Goal: Information Seeking & Learning: Learn about a topic

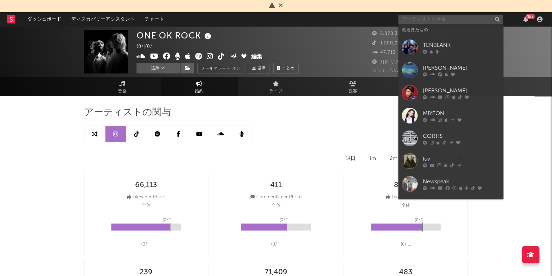
click at [429, 16] on input "text" at bounding box center [451, 19] width 105 height 9
select select "6m"
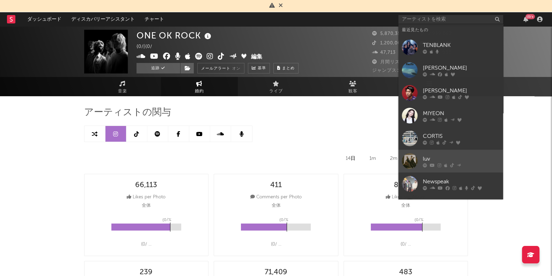
click at [428, 155] on div "luv" at bounding box center [461, 158] width 77 height 8
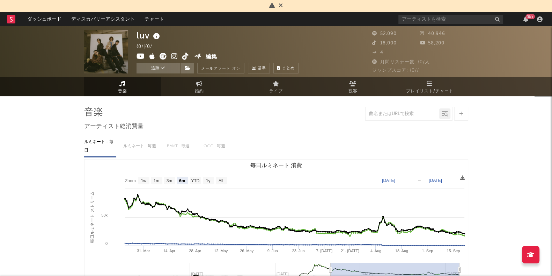
select select "6m"
click at [342, 86] on link "観客" at bounding box center [353, 86] width 77 height 19
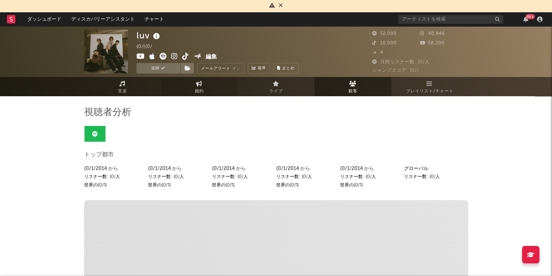
click at [199, 86] on link "婚約" at bounding box center [199, 86] width 77 height 19
select select "1w"
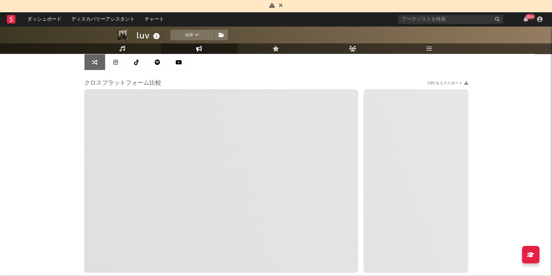
scroll to position [30, 0]
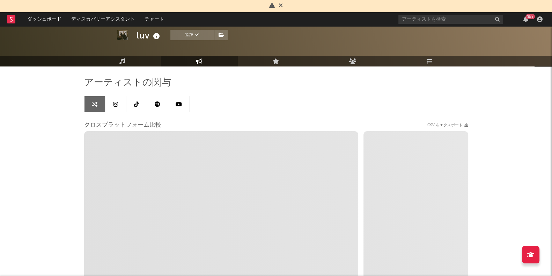
select select "1m"
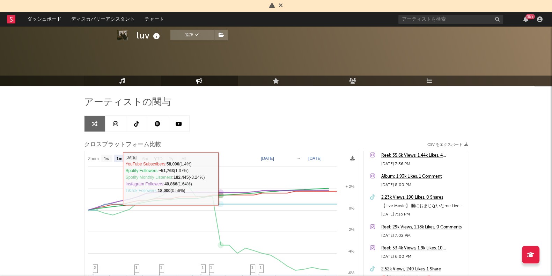
scroll to position [0, 0]
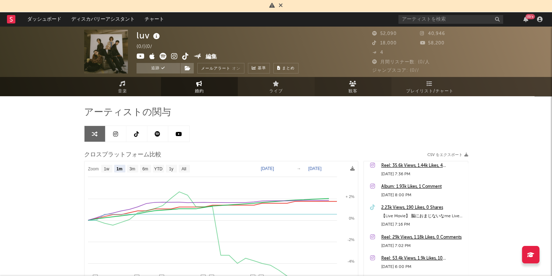
click at [358, 86] on link "観客" at bounding box center [353, 86] width 77 height 19
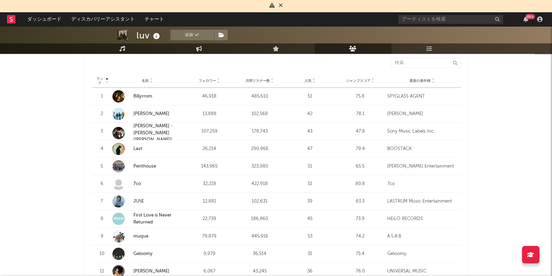
scroll to position [204, 0]
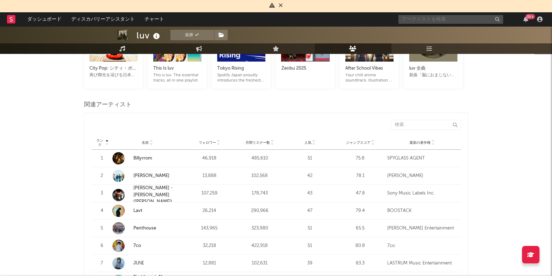
click at [424, 16] on input "text" at bounding box center [451, 19] width 105 height 9
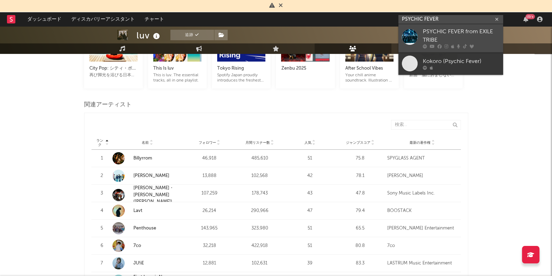
type input "PSYCHIC FEVER"
click at [454, 33] on div "PSYCHIC FEVER from EXILE TRIBE" at bounding box center [461, 36] width 77 height 17
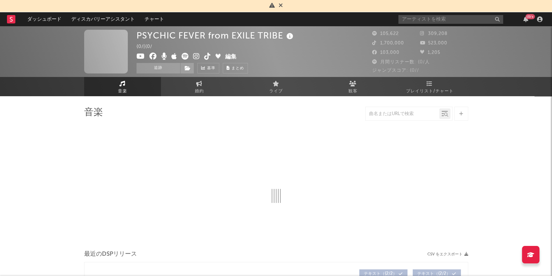
select select "6m"
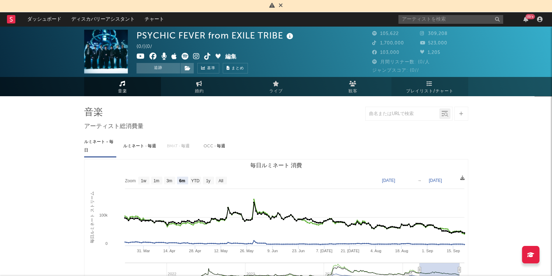
select select "6m"
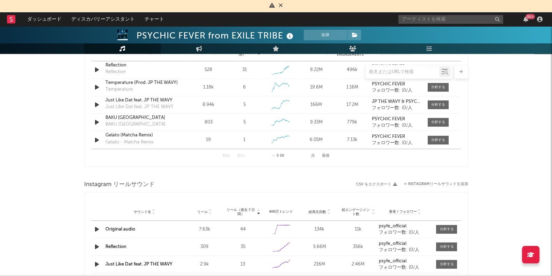
scroll to position [480, 0]
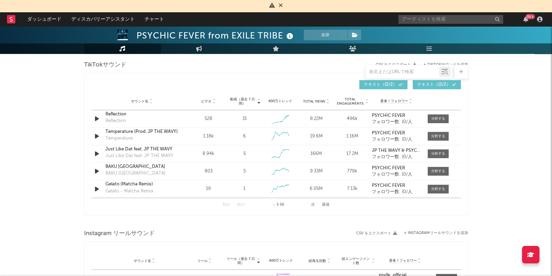
click at [315, 203] on button "次" at bounding box center [313, 205] width 4 height 4
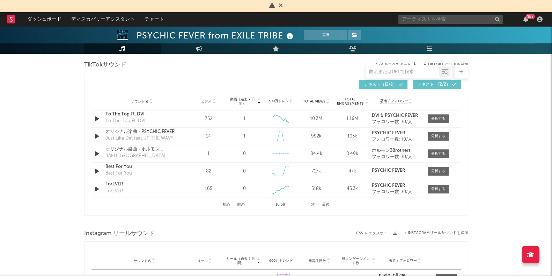
click at [314, 204] on button "次" at bounding box center [313, 205] width 4 height 4
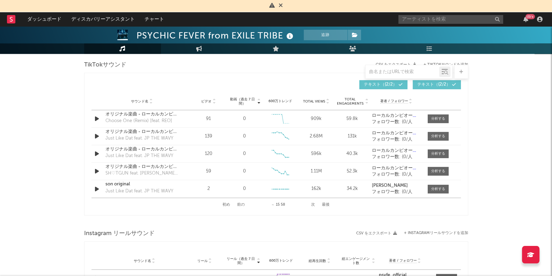
click at [315, 203] on button "次" at bounding box center [313, 205] width 4 height 4
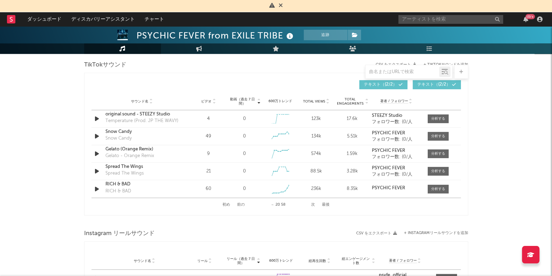
click at [315, 203] on button "次" at bounding box center [313, 205] width 4 height 4
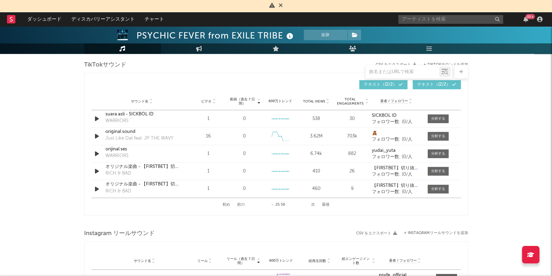
click at [313, 203] on button "次" at bounding box center [313, 205] width 4 height 4
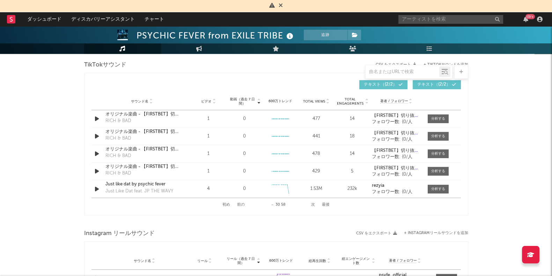
click at [313, 203] on button "次" at bounding box center [313, 205] width 4 height 4
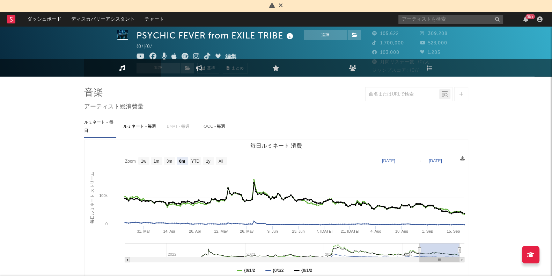
scroll to position [0, 0]
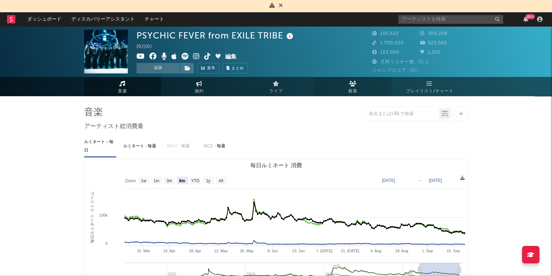
click at [356, 89] on span "観客" at bounding box center [353, 91] width 9 height 8
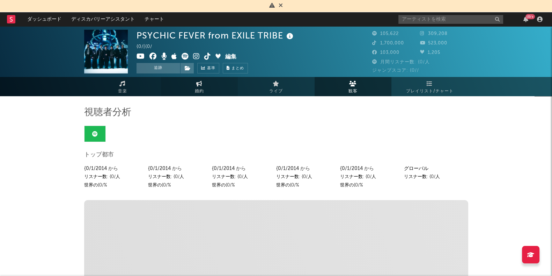
click at [202, 86] on link "婚約" at bounding box center [199, 86] width 77 height 19
select select "1w"
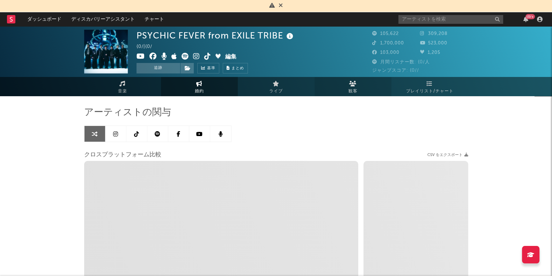
click at [354, 87] on span "観客" at bounding box center [353, 91] width 9 height 8
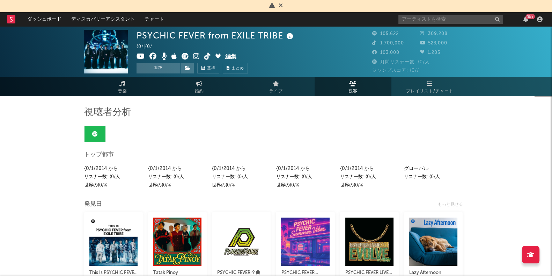
drag, startPoint x: 412, startPoint y: 13, endPoint x: 410, endPoint y: 17, distance: 4.9
click at [412, 13] on div "{0/+" at bounding box center [472, 19] width 147 height 14
click at [410, 17] on input "text" at bounding box center [451, 19] width 105 height 9
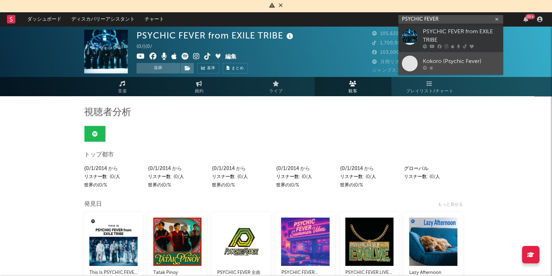
type input "PSYCHIC FEVER"
click at [440, 59] on div "Kokoro (Psychic Fever)" at bounding box center [461, 61] width 77 height 8
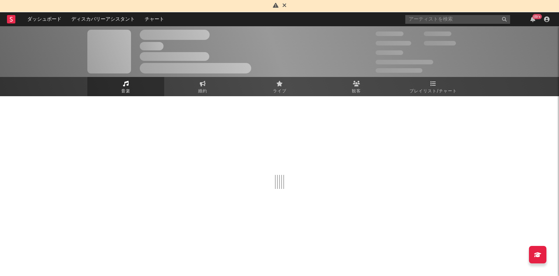
select select "1w"
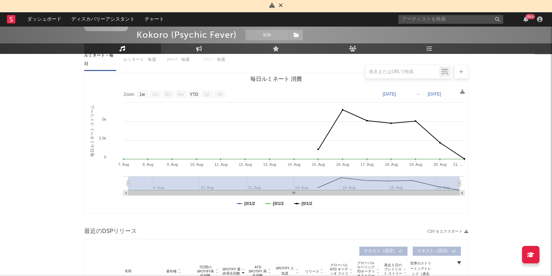
scroll to position [17, 0]
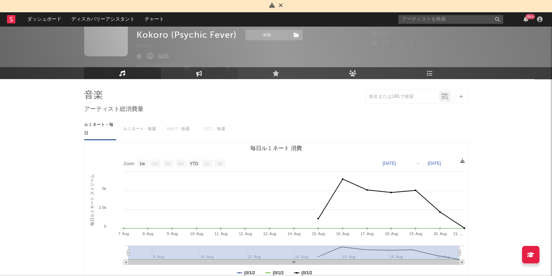
click at [202, 71] on link "婚約" at bounding box center [199, 73] width 77 height 12
select select "1m"
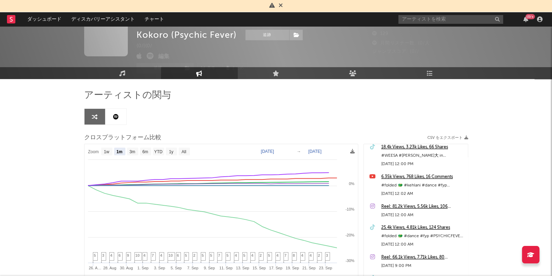
scroll to position [437, 0]
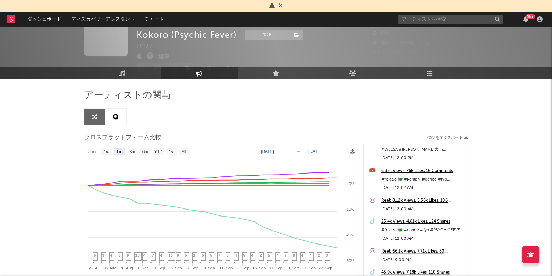
click at [416, 168] on div "6.35k Views, 768 Likes, 16 Comments" at bounding box center [423, 171] width 83 height 8
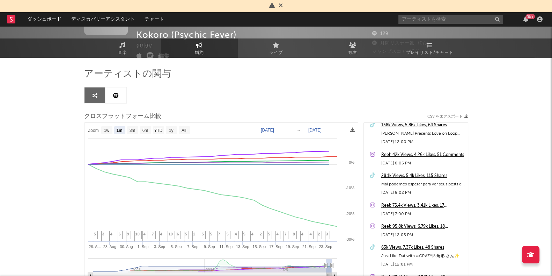
scroll to position [0, 0]
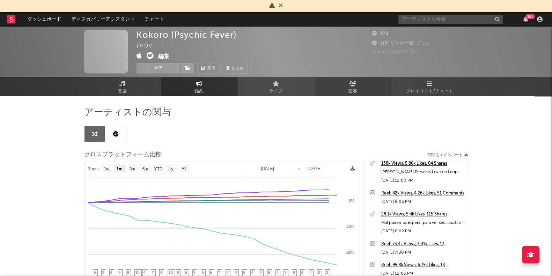
click at [362, 88] on link "観客" at bounding box center [353, 86] width 77 height 19
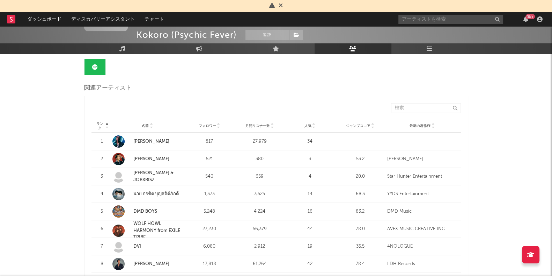
scroll to position [46, 0]
